Goal: Task Accomplishment & Management: Manage account settings

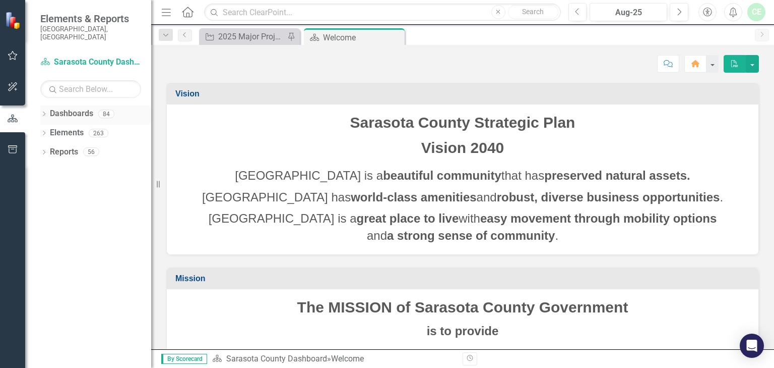
click at [40, 105] on div "Dropdown Dashboards 84 2026 DRAFT Strategic Plan Sarasota County Dashboard Demo…" at bounding box center [88, 236] width 126 height 262
click at [41, 112] on icon "Dropdown" at bounding box center [43, 115] width 7 height 6
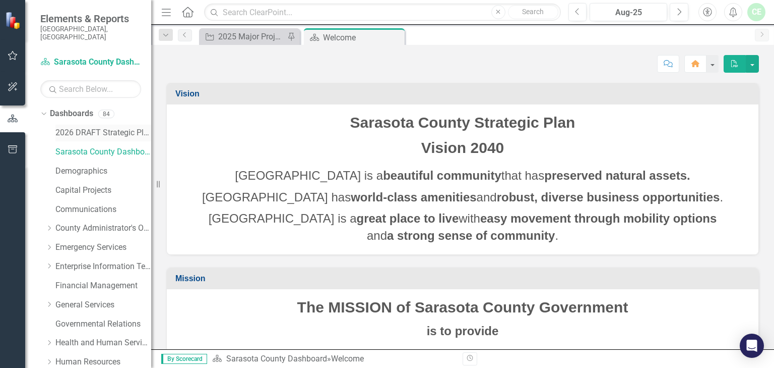
click at [98, 127] on link "2026 DRAFT Strategic Plan" at bounding box center [103, 133] width 96 height 12
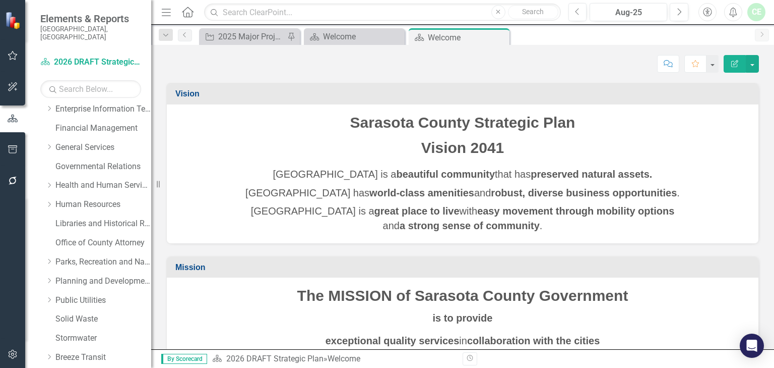
scroll to position [665, 0]
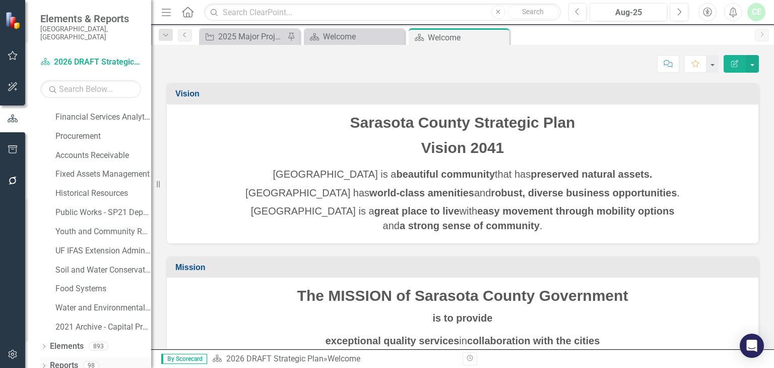
click at [46, 364] on icon "Dropdown" at bounding box center [43, 367] width 7 height 6
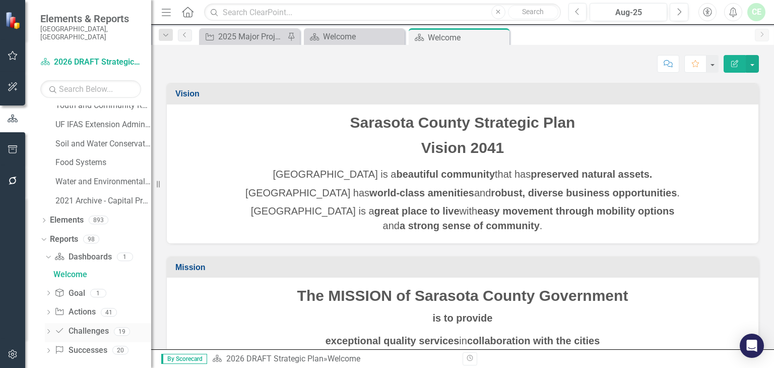
click at [93, 325] on link "Challenge Challenges" at bounding box center [81, 331] width 54 height 12
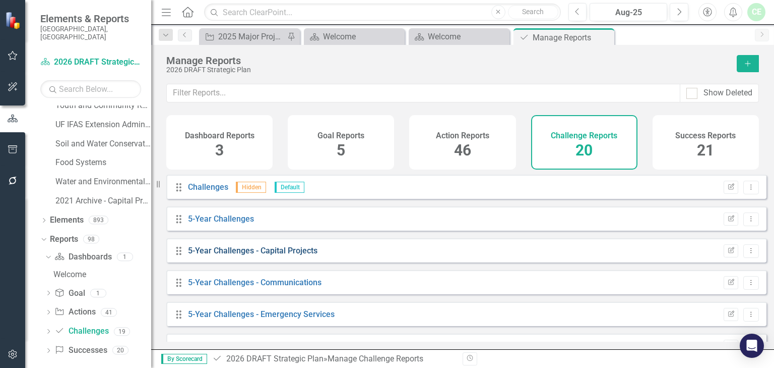
click at [240, 255] on link "5-Year Challenges - Capital Projects" at bounding box center [253, 251] width 130 height 10
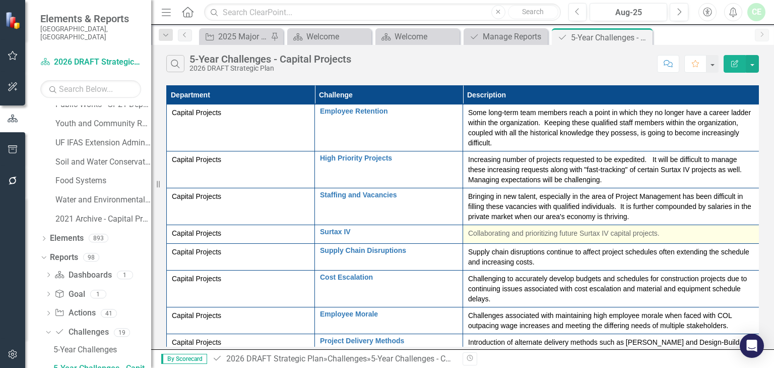
scroll to position [30, 0]
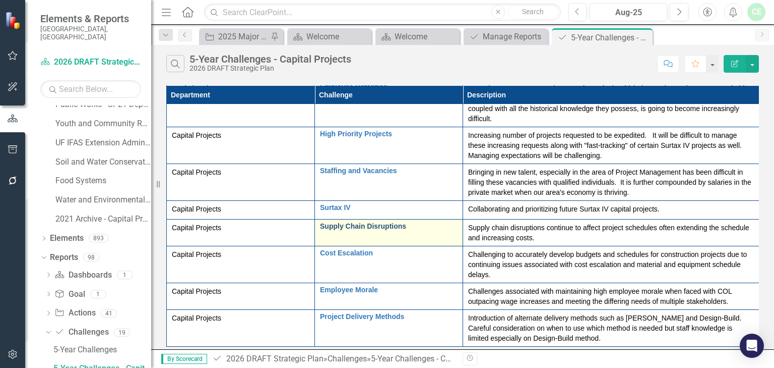
click at [343, 223] on link "Supply Chain Disruptions" at bounding box center [389, 226] width 138 height 8
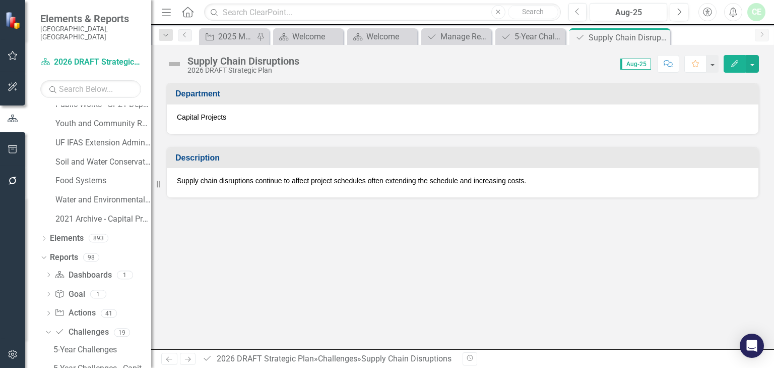
click at [198, 62] on div "Supply Chain Disruptions" at bounding box center [244, 60] width 112 height 11
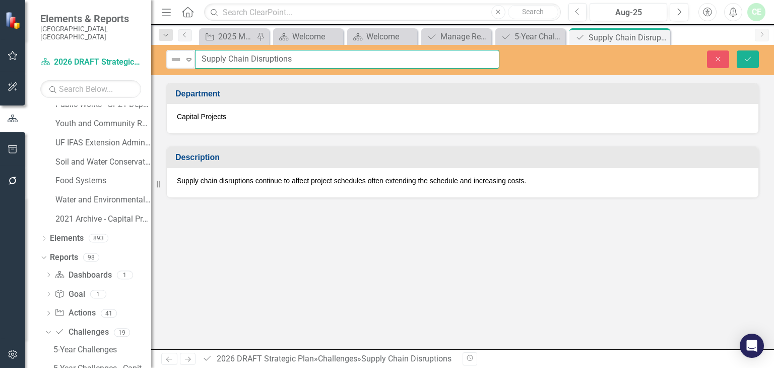
drag, startPoint x: 199, startPoint y: 56, endPoint x: 321, endPoint y: 55, distance: 121.5
click at [321, 55] on input "Supply Chain Disruptions" at bounding box center [347, 59] width 305 height 19
type input "o"
type input "Long Lead Times/Tariffs"
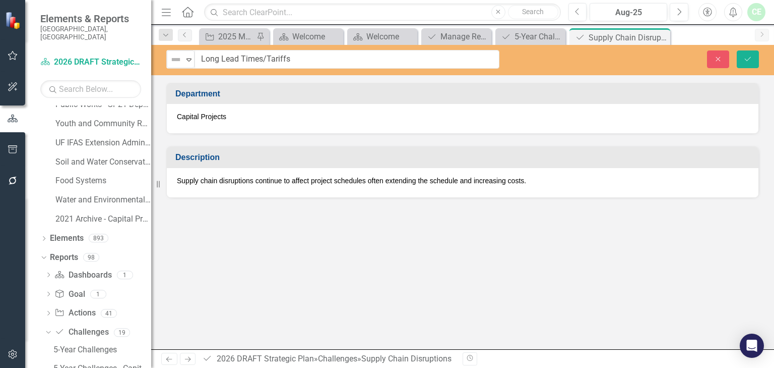
click at [184, 181] on span "Supply chain disruptions continue to affect project schedules often extending t…" at bounding box center [351, 180] width 349 height 8
click at [553, 186] on div "Supply chain disruptions continue to affect project schedules often extending t…" at bounding box center [463, 182] width 592 height 29
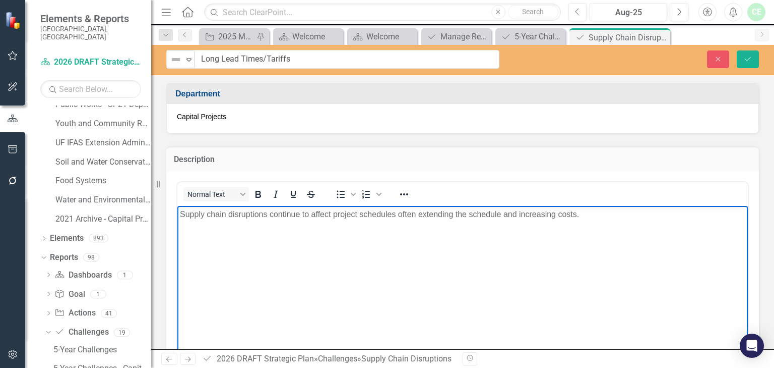
drag, startPoint x: 215, startPoint y: 212, endPoint x: 206, endPoint y: 213, distance: 9.6
click at [215, 212] on span "Supply chain disruptions continue to affect project schedules often extending t…" at bounding box center [379, 214] width 399 height 9
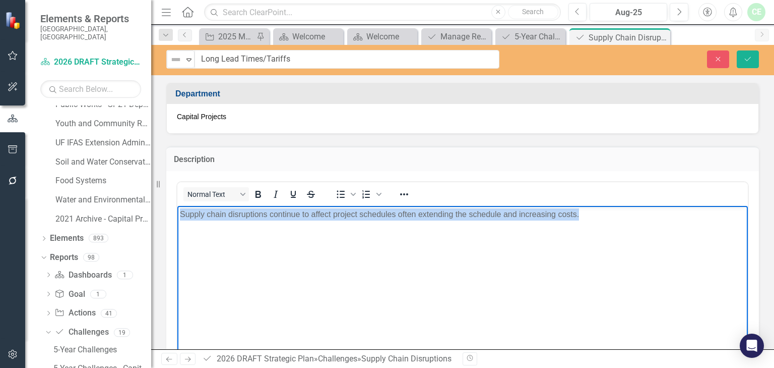
drag, startPoint x: 180, startPoint y: 214, endPoint x: 708, endPoint y: 225, distance: 528.5
click at [708, 225] on body "Supply chain disruptions continue to affect project schedules often extending t…" at bounding box center [462, 281] width 571 height 151
paste body "Rich Text Area. Press ALT-0 for help."
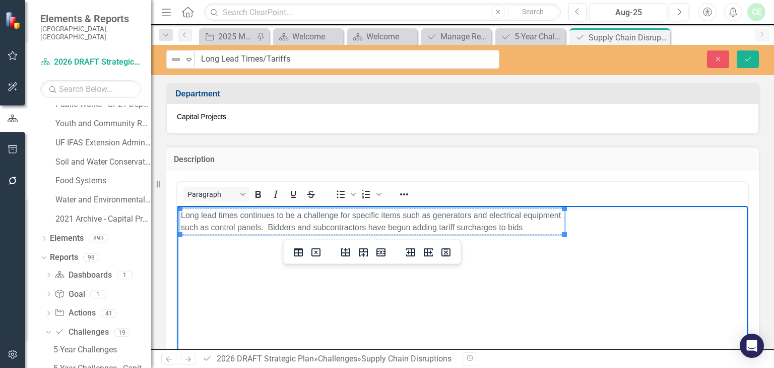
click at [607, 288] on body "Long lead times continues to be a challenge for specific items such as generato…" at bounding box center [462, 281] width 571 height 151
drag, startPoint x: 437, startPoint y: 224, endPoint x: 359, endPoint y: 266, distance: 88.5
click at [359, 266] on body "Long lead times continues to be a challenge for specific items such as generato…" at bounding box center [462, 281] width 571 height 151
drag, startPoint x: 183, startPoint y: 216, endPoint x: 248, endPoint y: 310, distance: 114.5
click at [248, 310] on body "Long lead times continues to be a challenge for specific items such as generato…" at bounding box center [462, 281] width 571 height 151
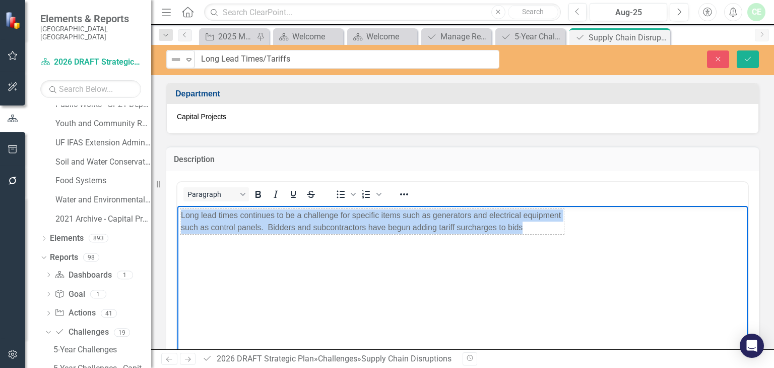
drag, startPoint x: 529, startPoint y: 227, endPoint x: 204, endPoint y: 205, distance: 326.0
click at [204, 206] on html "Long lead times continues to be a challenge for specific items such as generato…" at bounding box center [462, 281] width 571 height 151
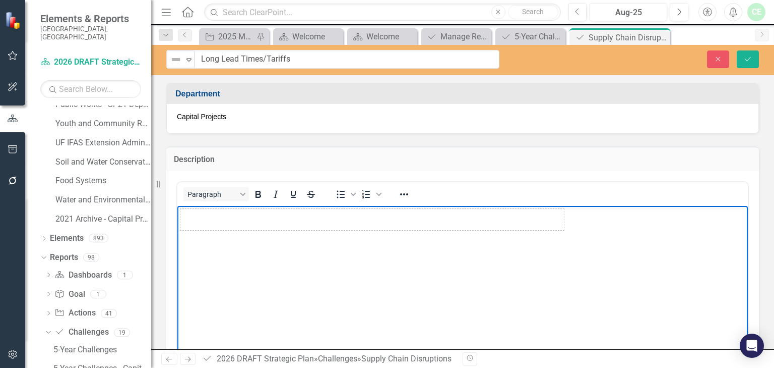
click at [213, 302] on body "Rich Text Area. Press ALT-0 for help." at bounding box center [462, 281] width 571 height 151
click at [722, 57] on icon "Close" at bounding box center [718, 58] width 9 height 7
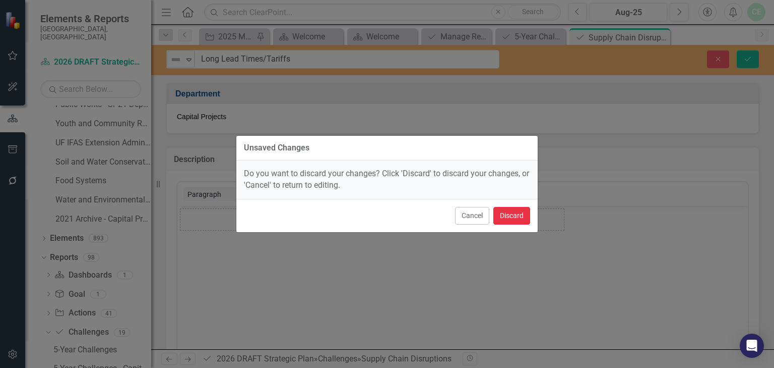
click at [518, 216] on button "Discard" at bounding box center [512, 216] width 37 height 18
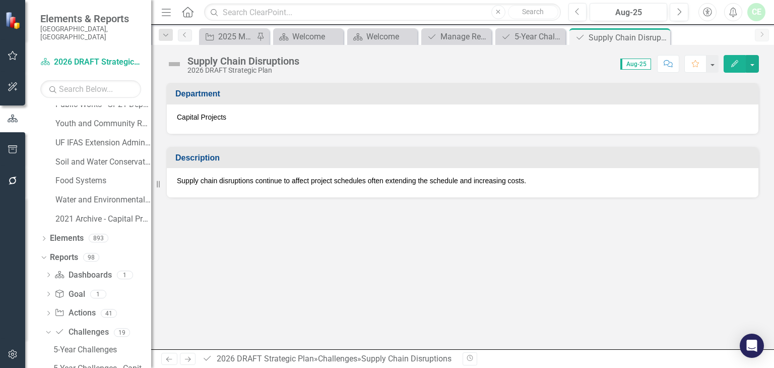
click at [225, 71] on div "2026 DRAFT Strategic Plan" at bounding box center [244, 71] width 112 height 8
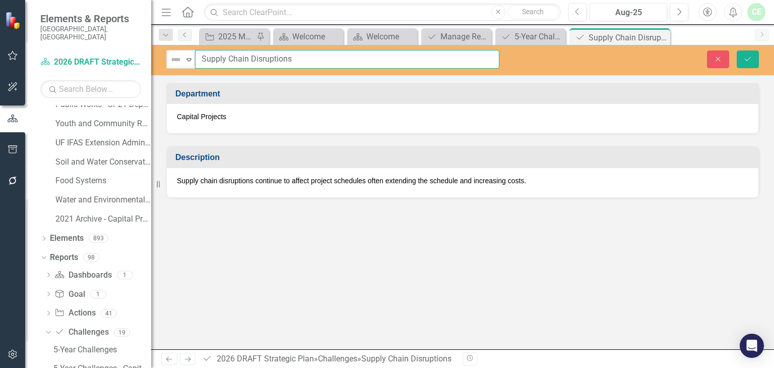
drag, startPoint x: 202, startPoint y: 59, endPoint x: 299, endPoint y: 59, distance: 96.8
click at [299, 59] on input "Supply Chain Disruptions" at bounding box center [347, 59] width 305 height 19
type input "Long Lead Times/Tariffs"
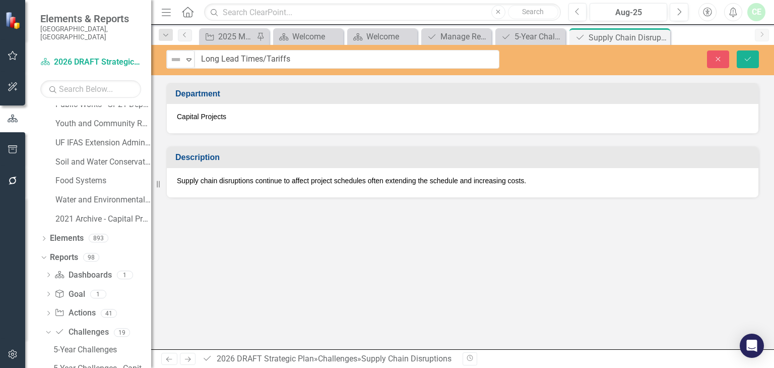
click at [253, 176] on span "Supply chain disruptions continue to affect project schedules often extending t…" at bounding box center [351, 180] width 349 height 8
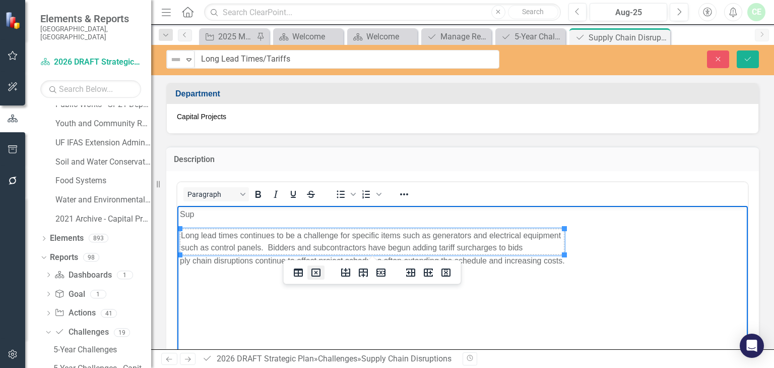
click at [317, 273] on icon "Delete table" at bounding box center [316, 272] width 12 height 12
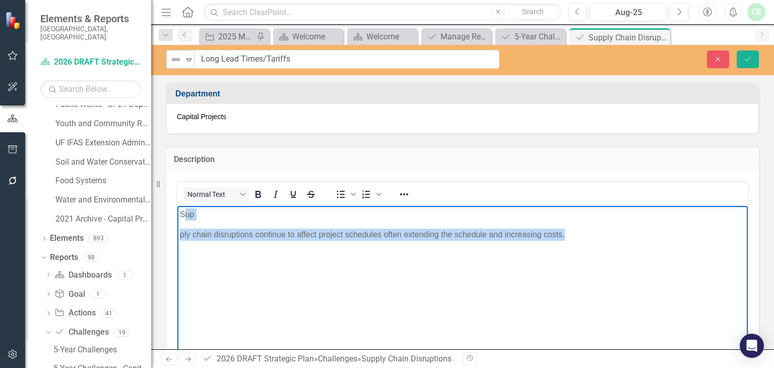
drag, startPoint x: 183, startPoint y: 213, endPoint x: 579, endPoint y: 252, distance: 398.8
click at [579, 252] on body "Sup ply chain disruptions continue to affect project schedules often extending …" at bounding box center [462, 281] width 571 height 151
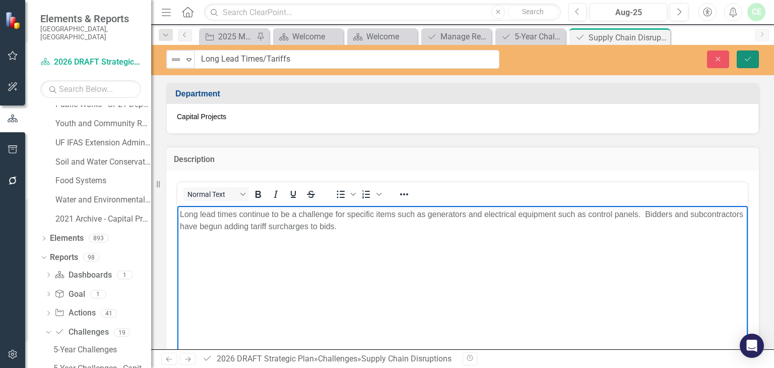
click at [748, 58] on icon "Save" at bounding box center [748, 58] width 9 height 7
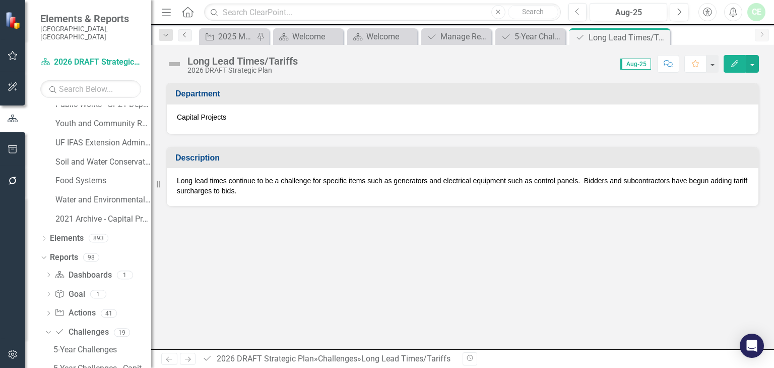
click at [185, 35] on icon "Previous" at bounding box center [185, 35] width 8 height 6
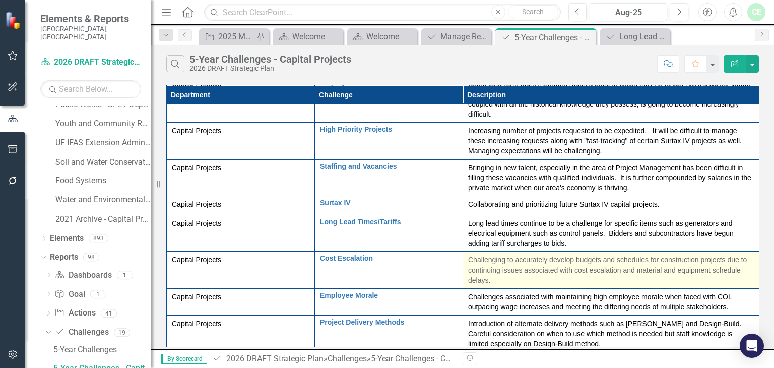
scroll to position [40, 0]
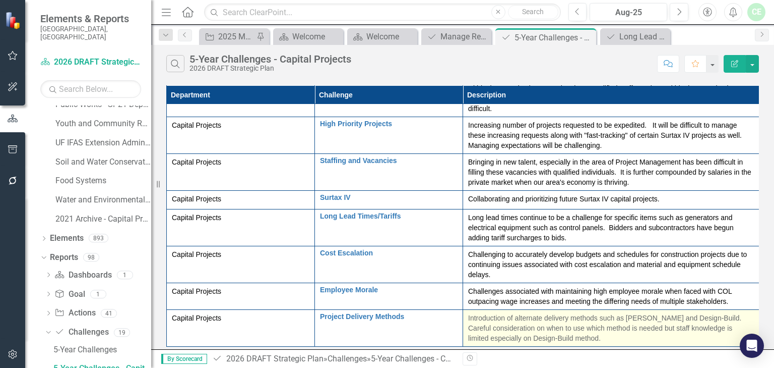
click at [545, 327] on span "Introduction of alternate delivery methods such as CMAR and Design-Build. Caref…" at bounding box center [605, 328] width 275 height 28
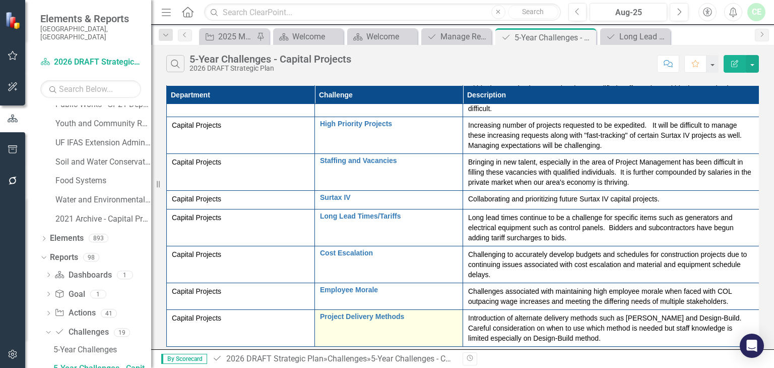
click at [342, 320] on td "Project Delivery Methods Edit Edit Challenge Link Open Element" at bounding box center [389, 328] width 148 height 37
click at [332, 313] on link "Project Delivery Methods" at bounding box center [389, 317] width 138 height 8
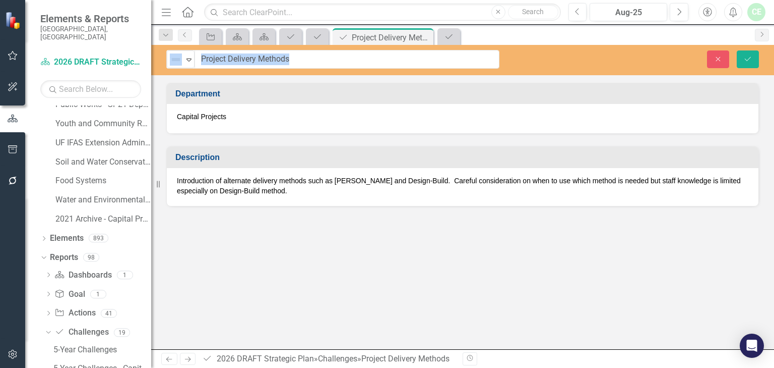
drag, startPoint x: 187, startPoint y: 60, endPoint x: 261, endPoint y: 58, distance: 74.1
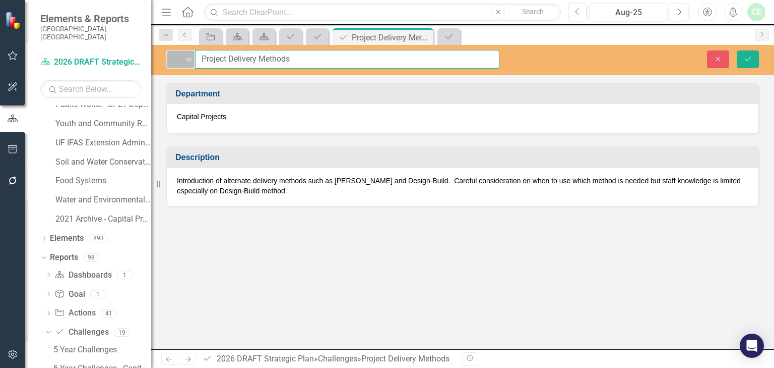
drag, startPoint x: 296, startPoint y: 59, endPoint x: 192, endPoint y: 63, distance: 104.4
click at [192, 63] on div "Not Defined Expand Project Delivery Methods" at bounding box center [332, 59] width 333 height 19
type input "Impacts of new State Laws"
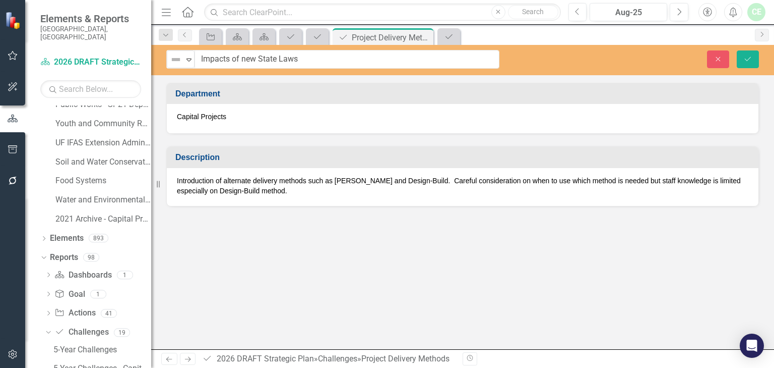
click at [232, 188] on span "Introduction of alternate delivery methods such as CMAR and Design-Build. Caref…" at bounding box center [459, 185] width 564 height 18
click at [178, 177] on span "Introduction of alternate delivery methods such as CMAR and Design-Build. Caref…" at bounding box center [459, 185] width 564 height 18
click at [195, 182] on span "Introduction of alternate delivery methods such as CMAR and Design-Build. Caref…" at bounding box center [459, 185] width 564 height 18
click at [194, 182] on span "Introduction of alternate delivery methods such as CMAR and Design-Build. Caref…" at bounding box center [459, 185] width 564 height 18
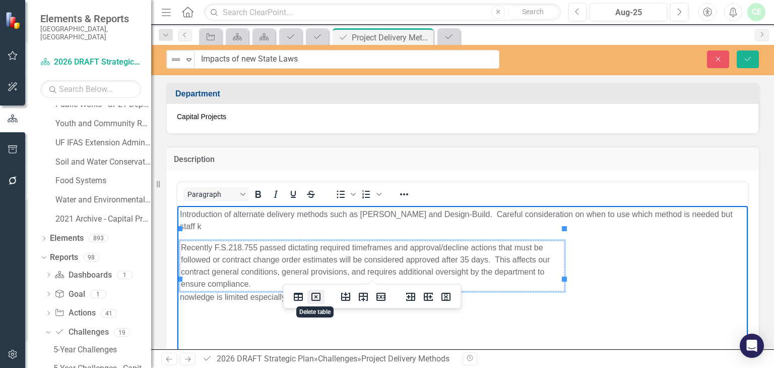
click at [318, 296] on icon "Delete table" at bounding box center [316, 296] width 12 height 12
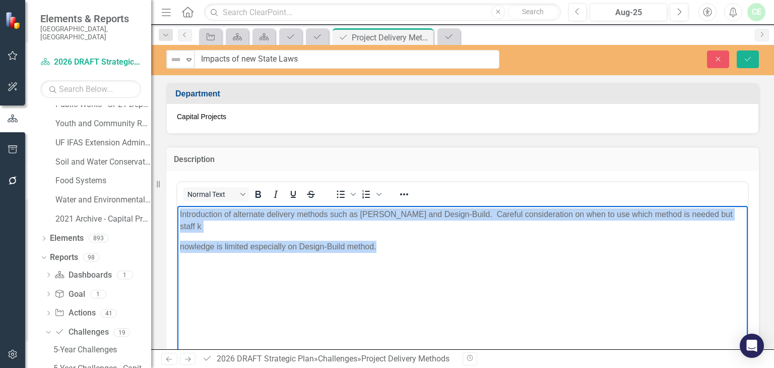
drag, startPoint x: 181, startPoint y: 215, endPoint x: 394, endPoint y: 247, distance: 216.2
click at [394, 247] on body "Introduction of alternate delivery methods such as CMAR and Design-Build. Caref…" at bounding box center [462, 281] width 571 height 151
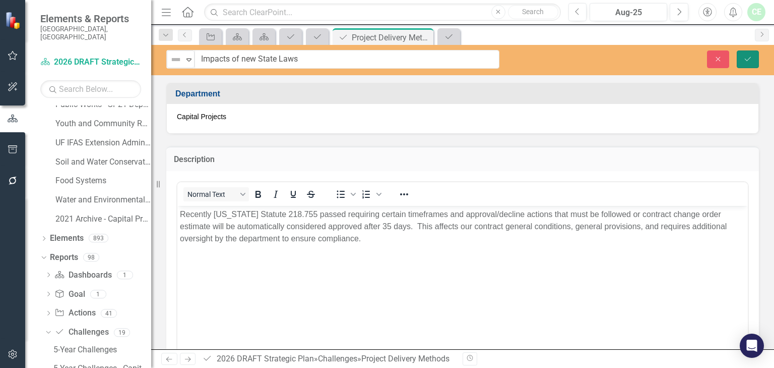
click at [744, 62] on icon "Save" at bounding box center [748, 58] width 9 height 7
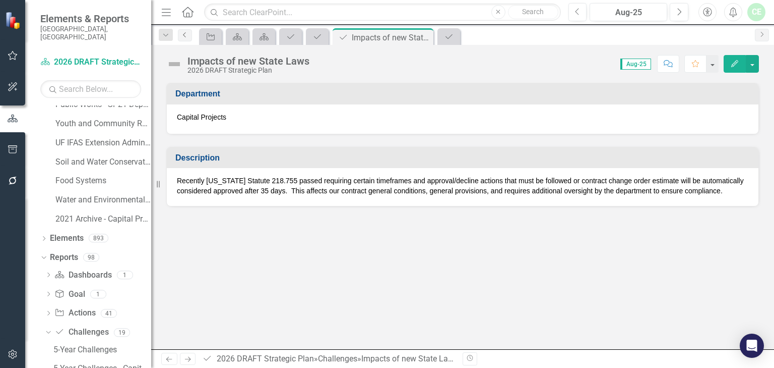
click at [184, 34] on icon "Previous" at bounding box center [185, 35] width 8 height 6
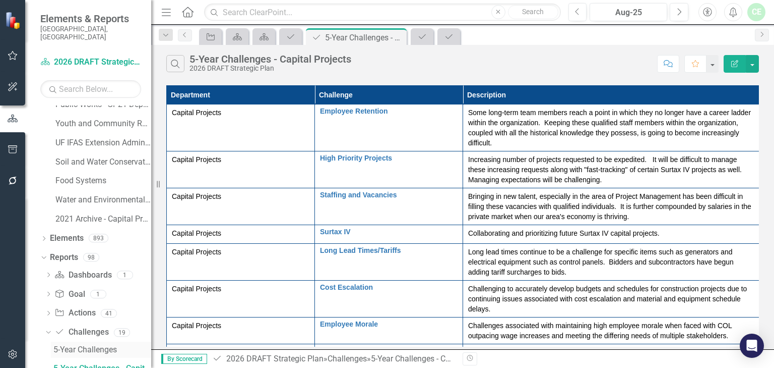
click at [101, 345] on div "5-Year Challenges" at bounding box center [102, 349] width 98 height 9
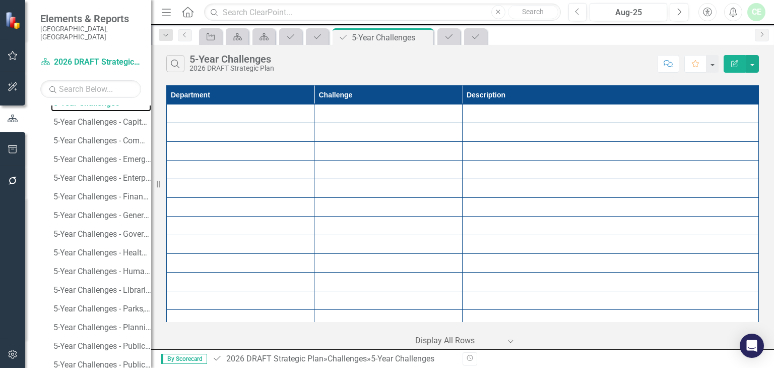
scroll to position [941, 0]
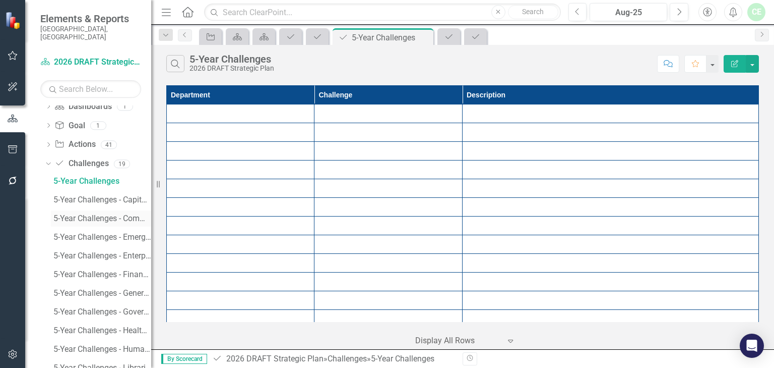
click at [102, 214] on div "5-Year Challenges - Communications" at bounding box center [102, 218] width 98 height 9
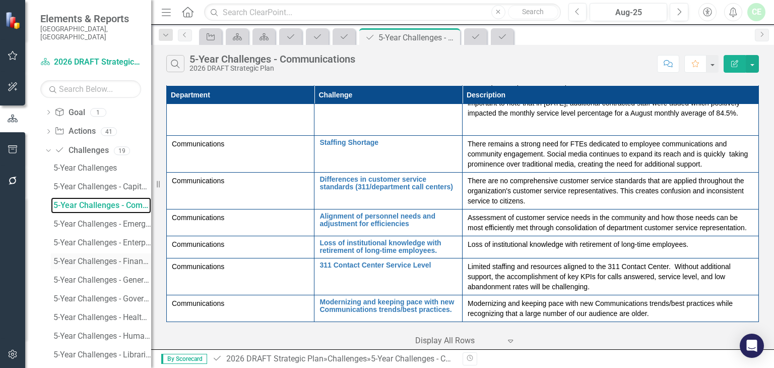
scroll to position [956, 0]
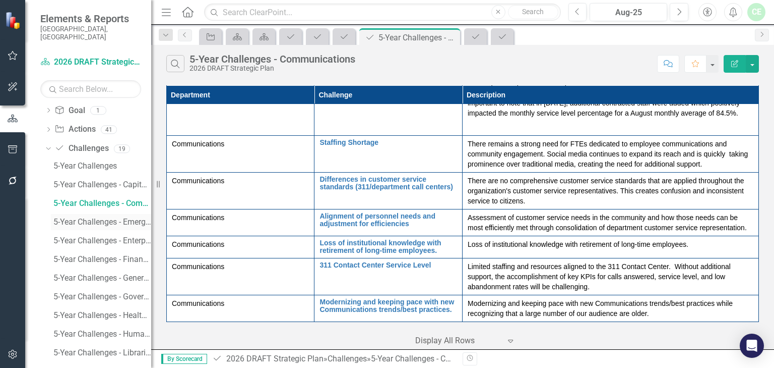
click at [109, 217] on div "5-Year Challenges - Emergency Services" at bounding box center [102, 221] width 98 height 9
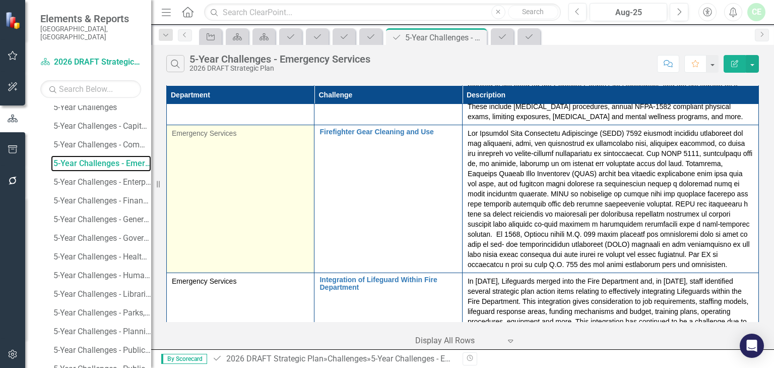
scroll to position [807, 0]
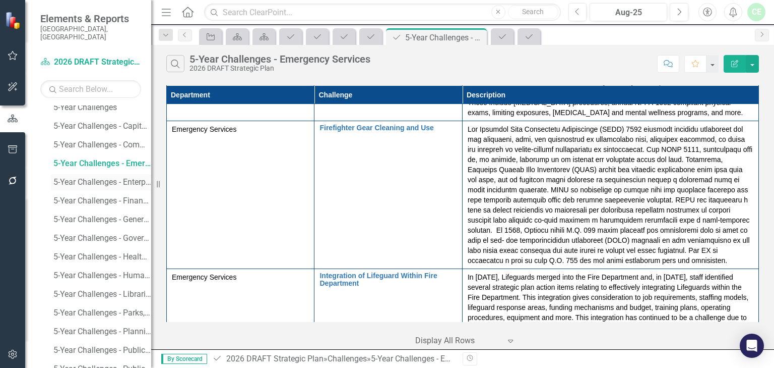
click at [94, 177] on div "5-Year Challenges - Enterprise Information Technology" at bounding box center [102, 181] width 98 height 9
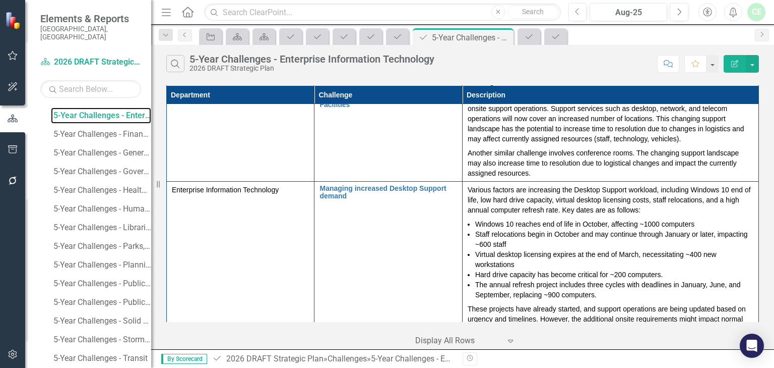
scroll to position [1089, 0]
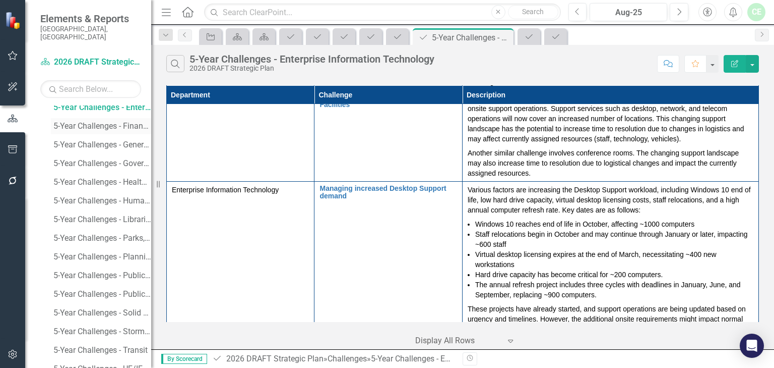
click at [115, 122] on div "5-Year Challenges - Financial Management" at bounding box center [102, 126] width 98 height 9
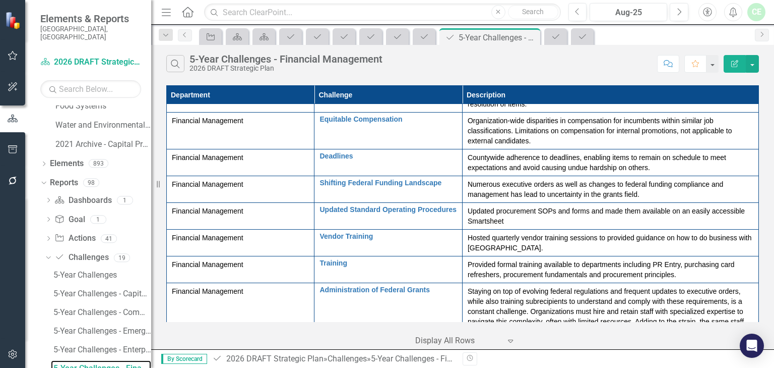
scroll to position [189, 0]
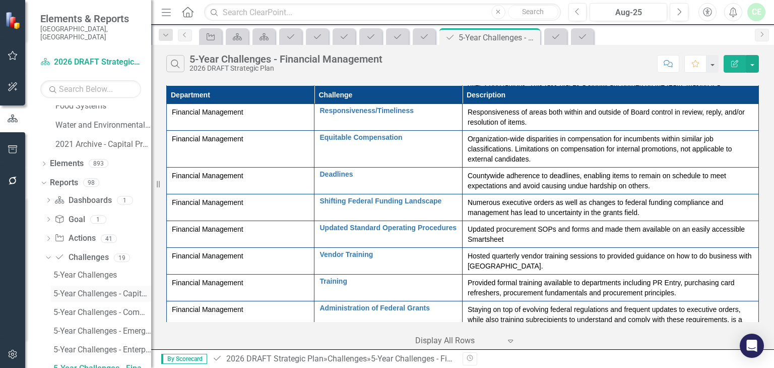
click at [91, 289] on div "5-Year Challenges - Capital Projects" at bounding box center [102, 293] width 98 height 9
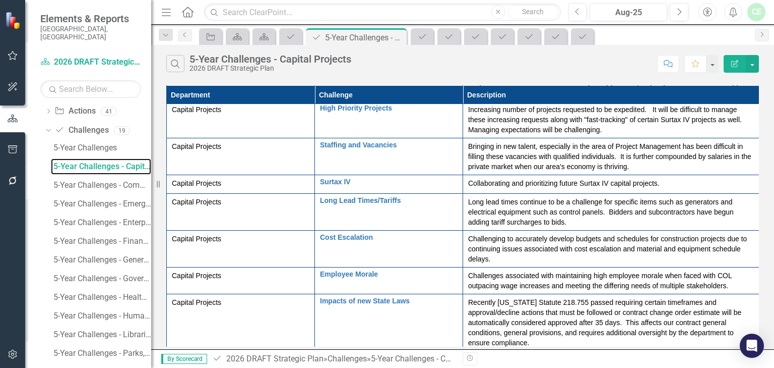
scroll to position [978, 0]
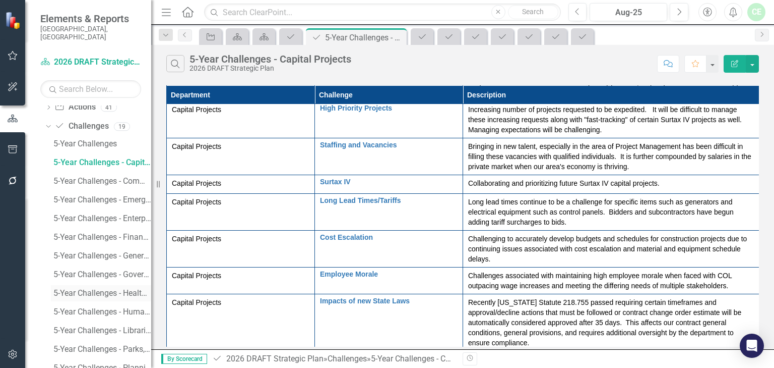
click at [100, 288] on div "5-Year Challenges - Health and Human Services" at bounding box center [102, 292] width 98 height 9
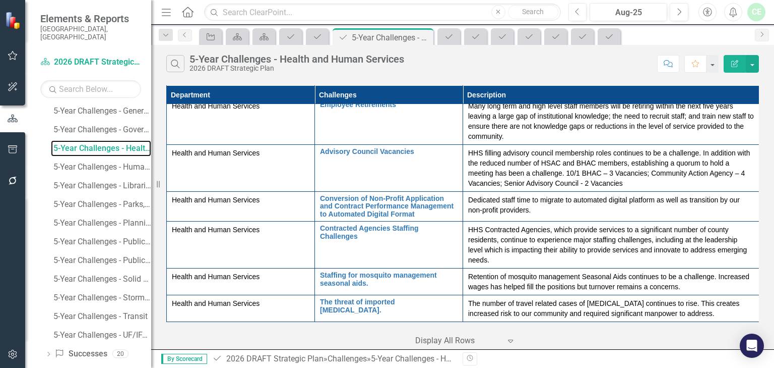
scroll to position [1126, 0]
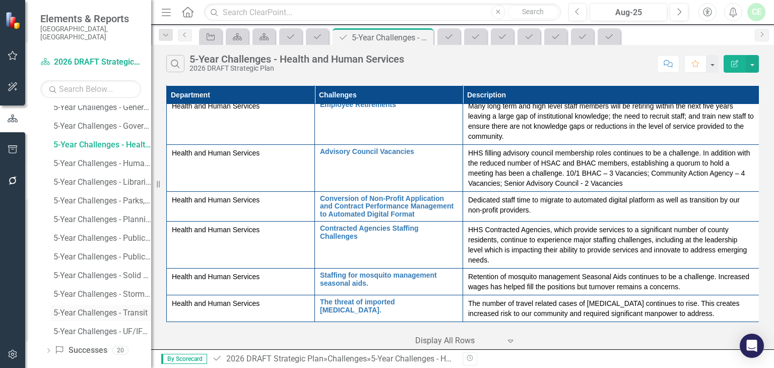
click at [87, 308] on div "5-Year Challenges - Transit" at bounding box center [102, 312] width 98 height 9
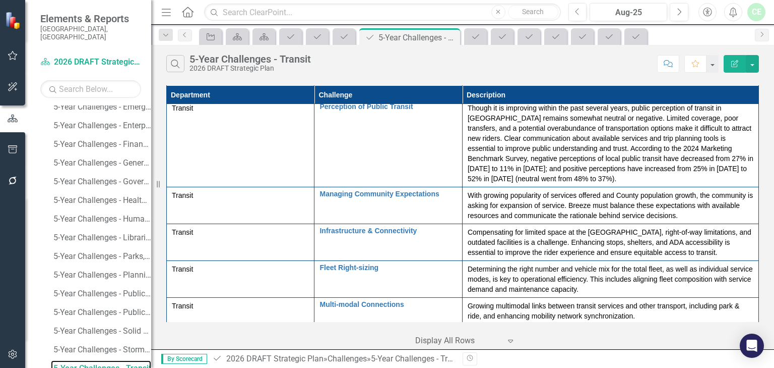
scroll to position [1126, 0]
click at [133, 252] on div "5-Year Challenges - Public Works/Transportation" at bounding box center [102, 256] width 98 height 9
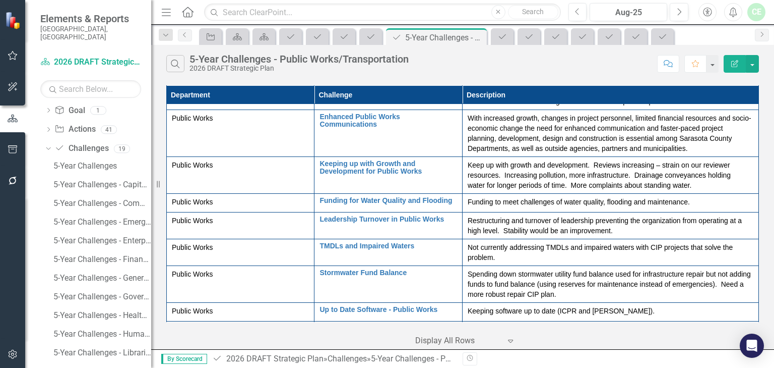
scroll to position [898, 0]
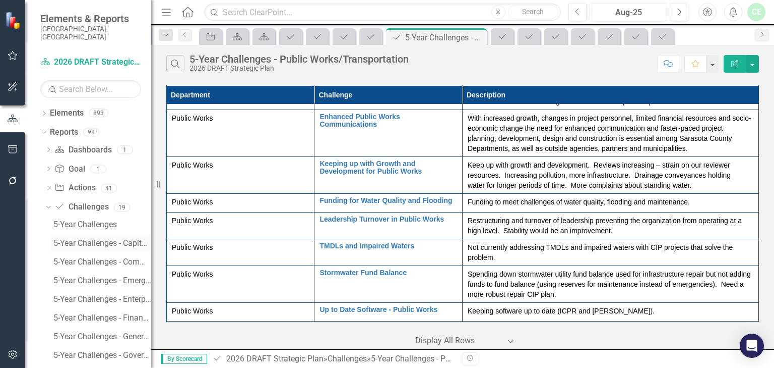
click at [95, 238] on div "5-Year Challenges - Capital Projects" at bounding box center [102, 242] width 98 height 9
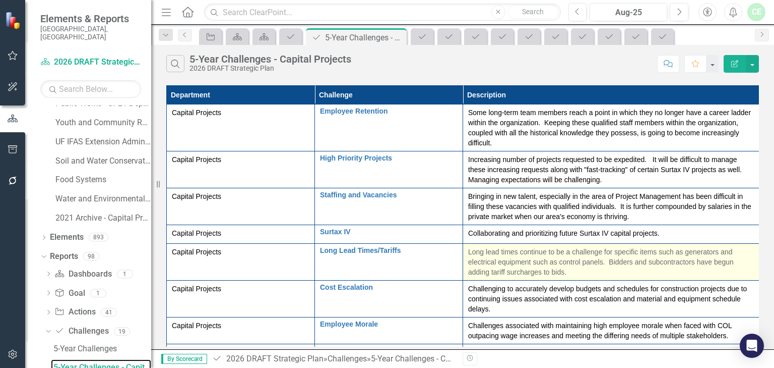
scroll to position [772, 0]
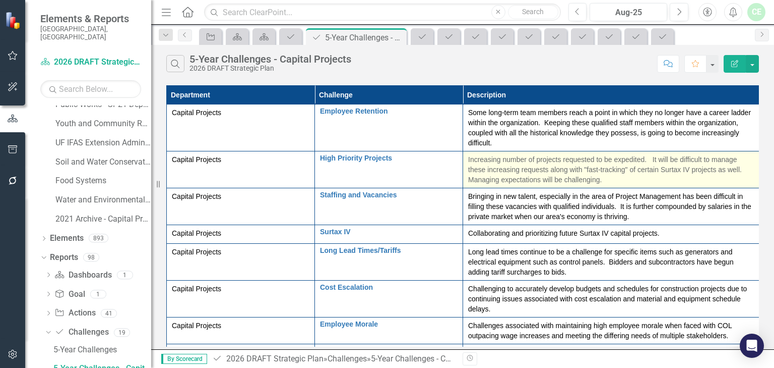
click at [645, 159] on span "Increasing number of projects requested to be expedited. It will be difficult t…" at bounding box center [606, 169] width 276 height 28
click at [644, 157] on span "Increasing number of projects requested to be expedited. It will be difficult t…" at bounding box center [606, 169] width 276 height 28
click at [654, 178] on p "Increasing number of projects requested to be expedited. It will be difficult t…" at bounding box center [611, 169] width 286 height 30
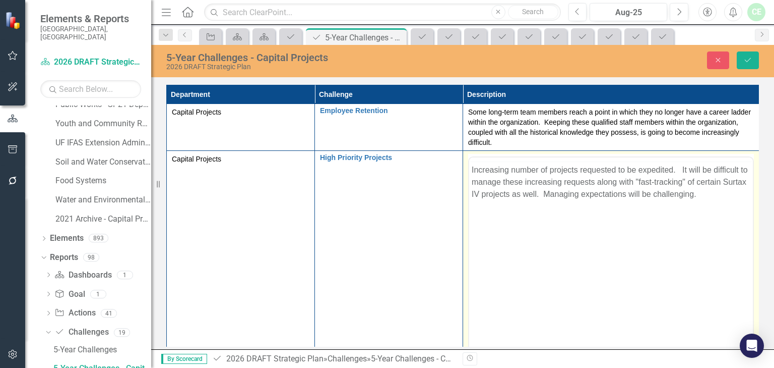
scroll to position [0, 0]
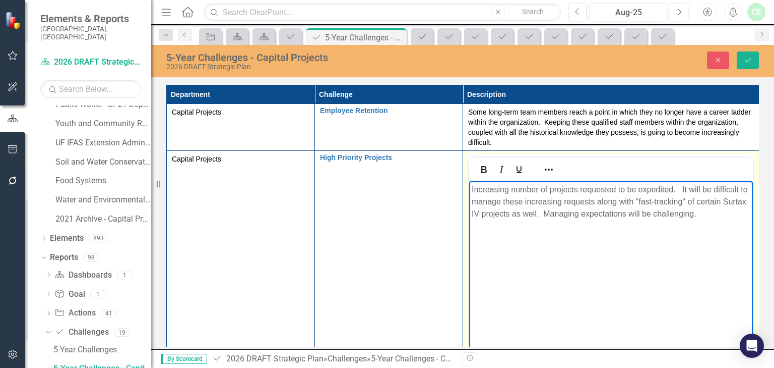
click at [674, 188] on span "Increasing number of projects requested to be expedited. It will be difficult t…" at bounding box center [610, 201] width 276 height 33
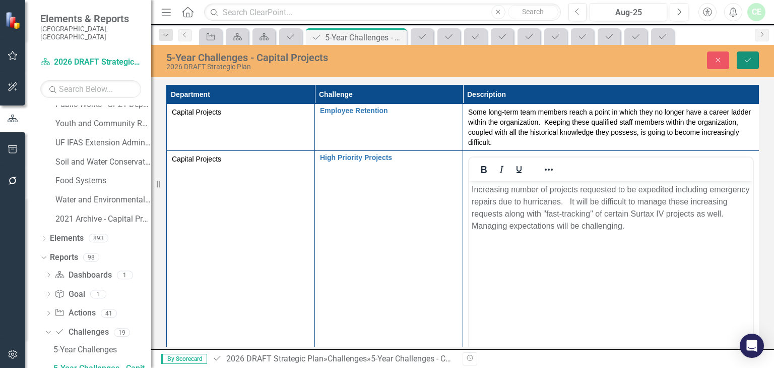
click at [746, 59] on icon "Save" at bounding box center [748, 59] width 9 height 7
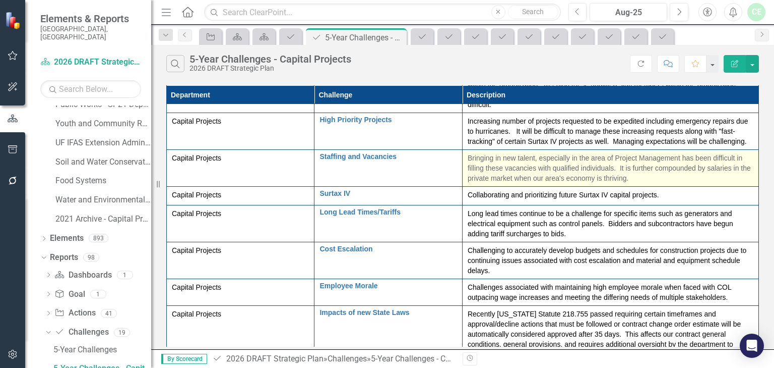
scroll to position [52, 0]
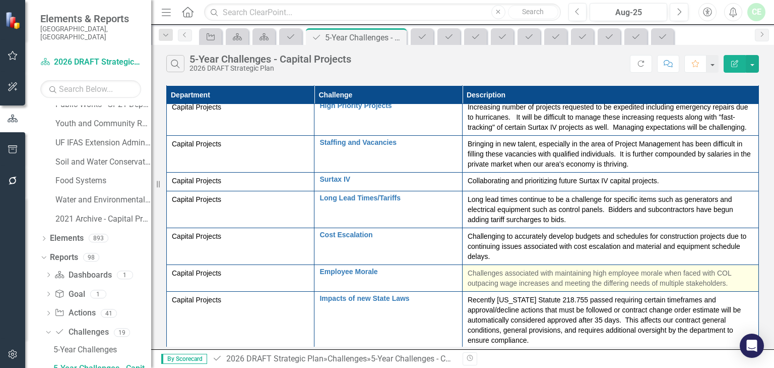
click at [717, 273] on span "Challenges associated with maintaining high employee morale when faced with COL…" at bounding box center [600, 278] width 264 height 18
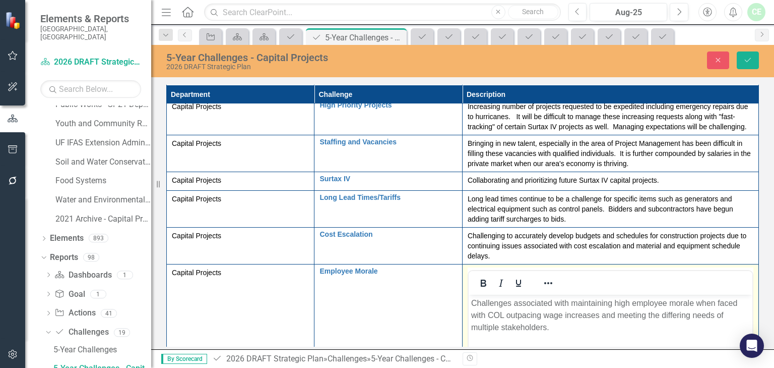
scroll to position [0, 0]
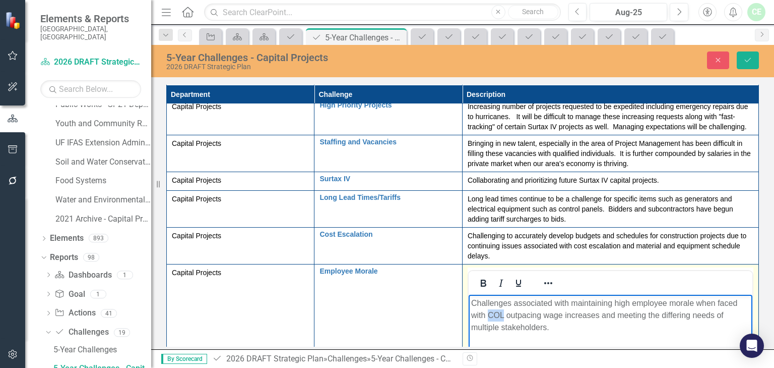
drag, startPoint x: 489, startPoint y: 314, endPoint x: 503, endPoint y: 315, distance: 14.2
click at [503, 315] on span "Challenges associated with maintaining high employee morale when faced with COL…" at bounding box center [604, 315] width 266 height 33
click at [754, 60] on button "Save" at bounding box center [748, 60] width 22 height 18
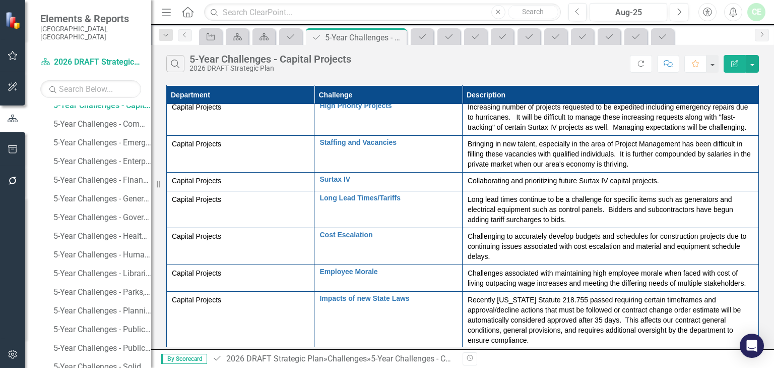
scroll to position [1126, 0]
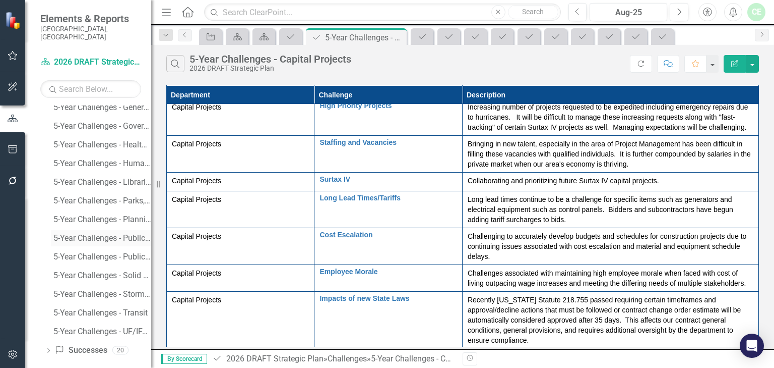
click at [103, 233] on div "5-Year Challenges - Public Utilities" at bounding box center [102, 237] width 98 height 9
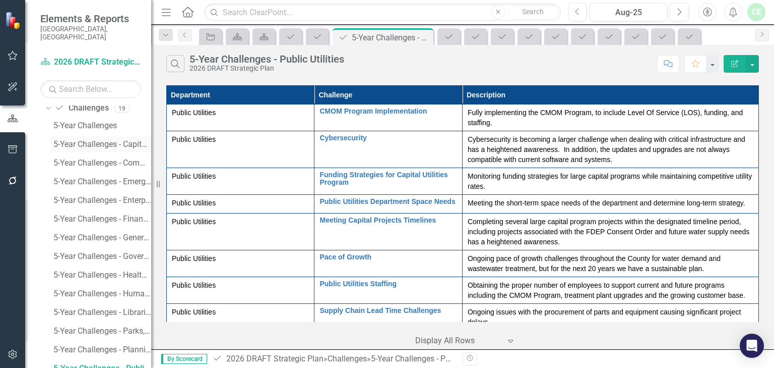
click at [85, 140] on div "5-Year Challenges - Capital Projects" at bounding box center [102, 144] width 98 height 9
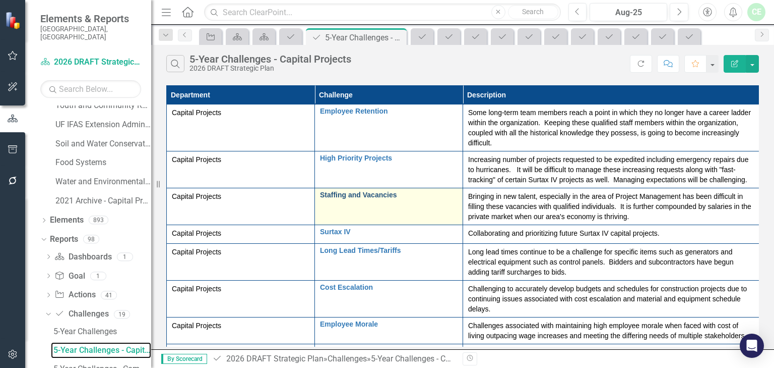
scroll to position [772, 0]
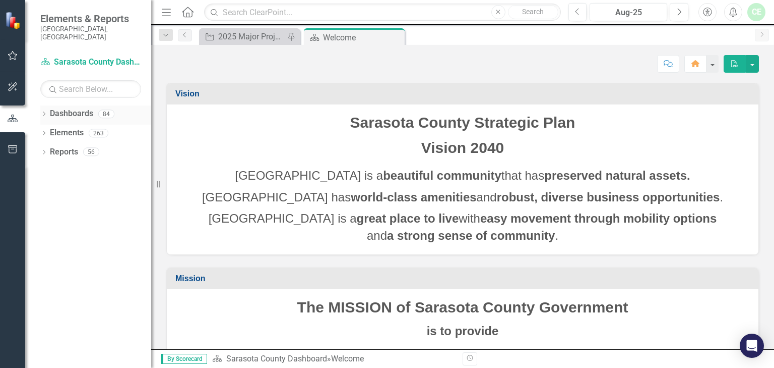
click at [44, 112] on icon "Dropdown" at bounding box center [43, 115] width 7 height 6
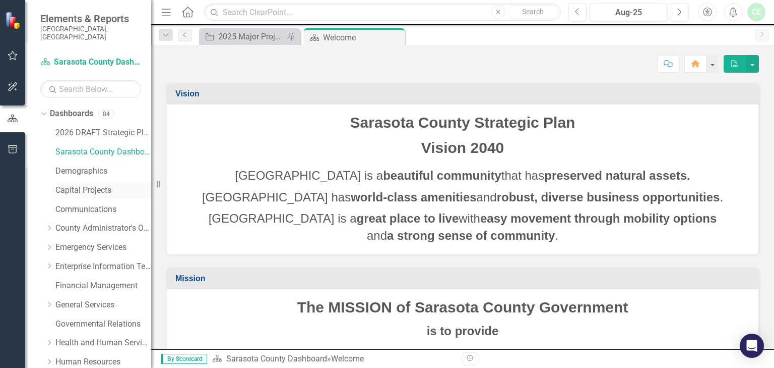
click at [88, 185] on link "Capital Projects" at bounding box center [103, 191] width 96 height 12
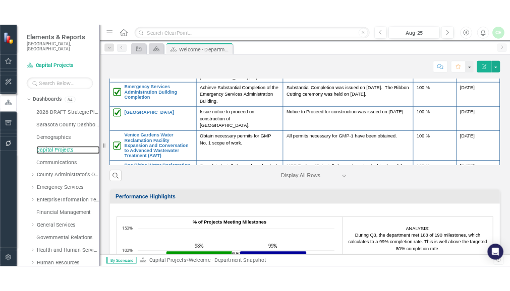
scroll to position [1015, 0]
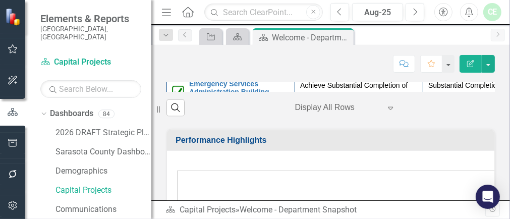
click at [411, 218] on div "By Scorecard Dashboard Capital Projects » Welcome - Department Snapshot Revisio…" at bounding box center [330, 209] width 359 height 19
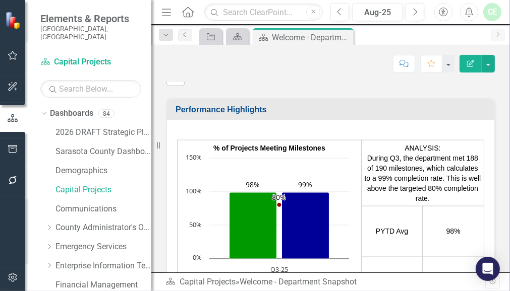
scroll to position [501, 0]
click at [445, 34] on p "Consultant will be issuing Schematic Design for County review and CM pricing. D…" at bounding box center [519, 14] width 182 height 40
click at [416, 34] on p "Consultant will be issuing Schematic Design for County review and CM pricing. D…" at bounding box center [374, 14] width 182 height 40
